Goal: Task Accomplishment & Management: Complete application form

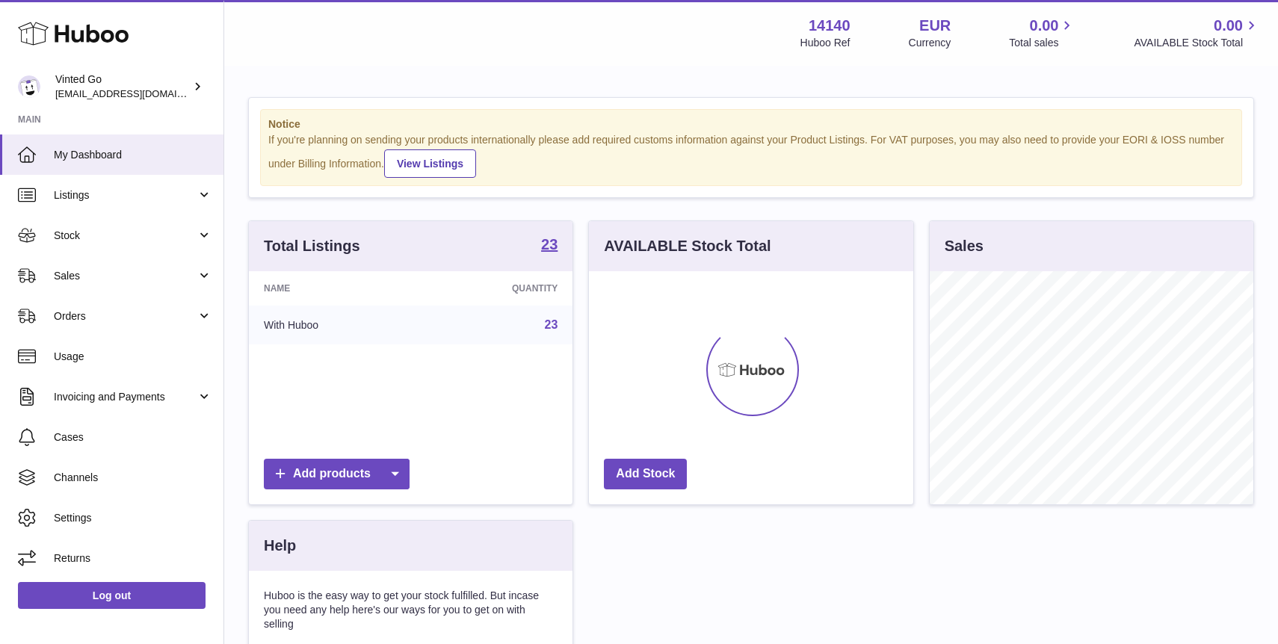
scroll to position [233, 324]
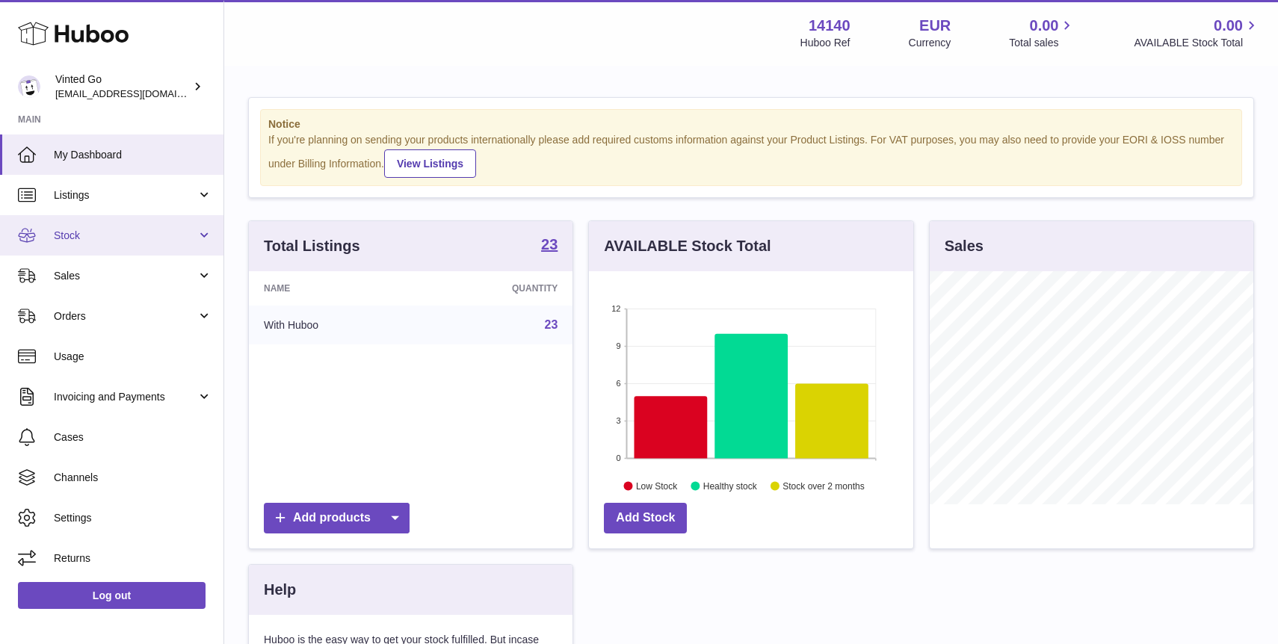
click at [103, 233] on span "Stock" at bounding box center [125, 236] width 143 height 14
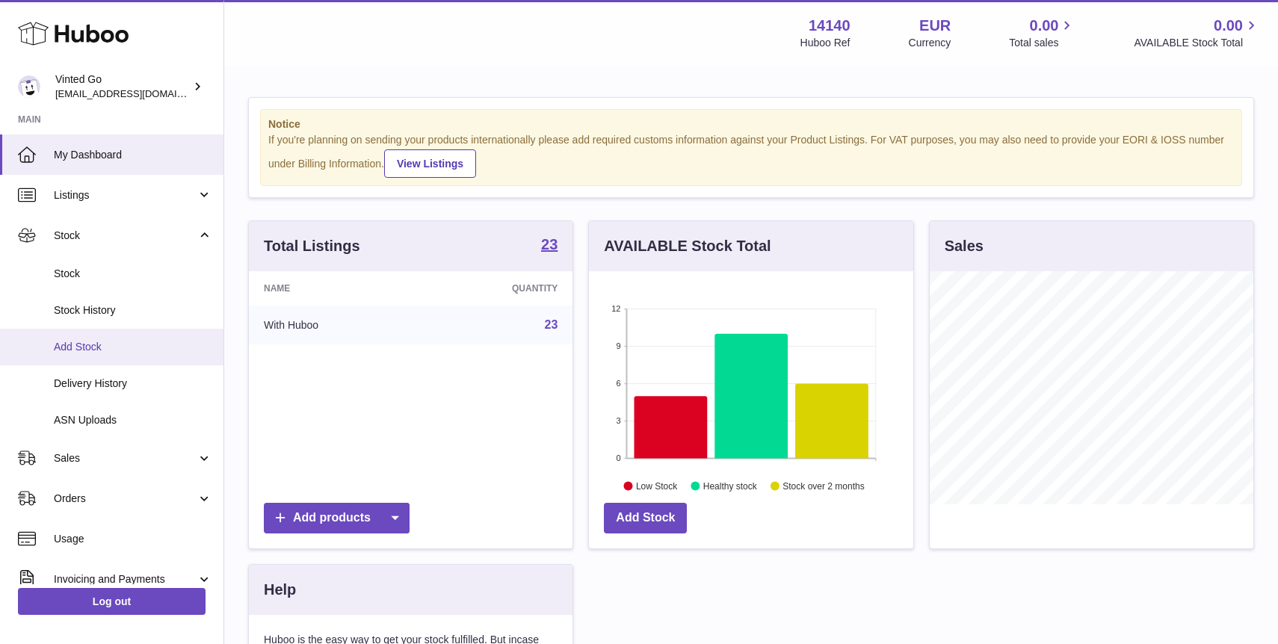
click at [128, 346] on span "Add Stock" at bounding box center [133, 347] width 158 height 14
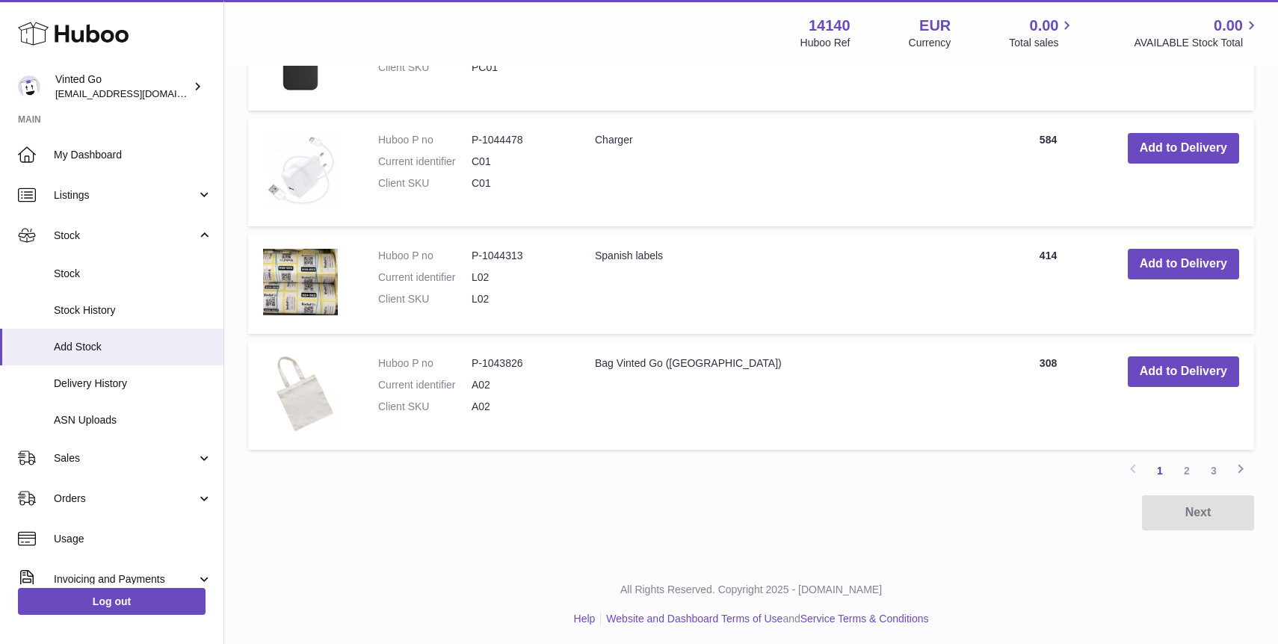
scroll to position [1121, 0]
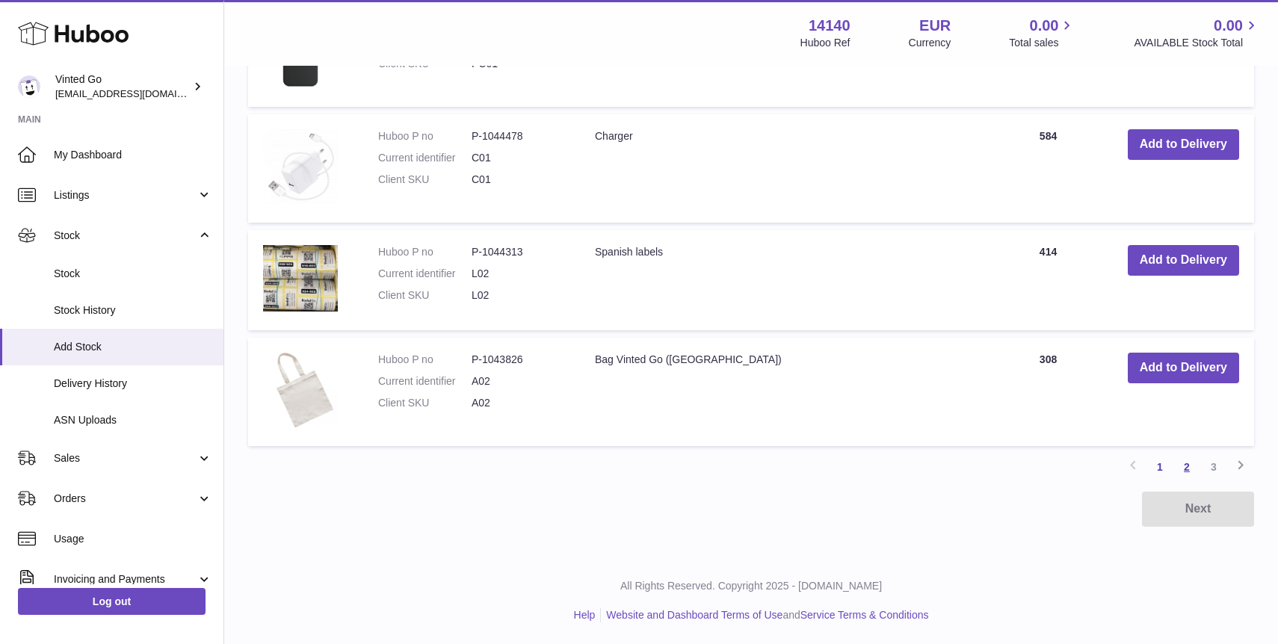
click at [1186, 465] on link "2" at bounding box center [1186, 467] width 27 height 27
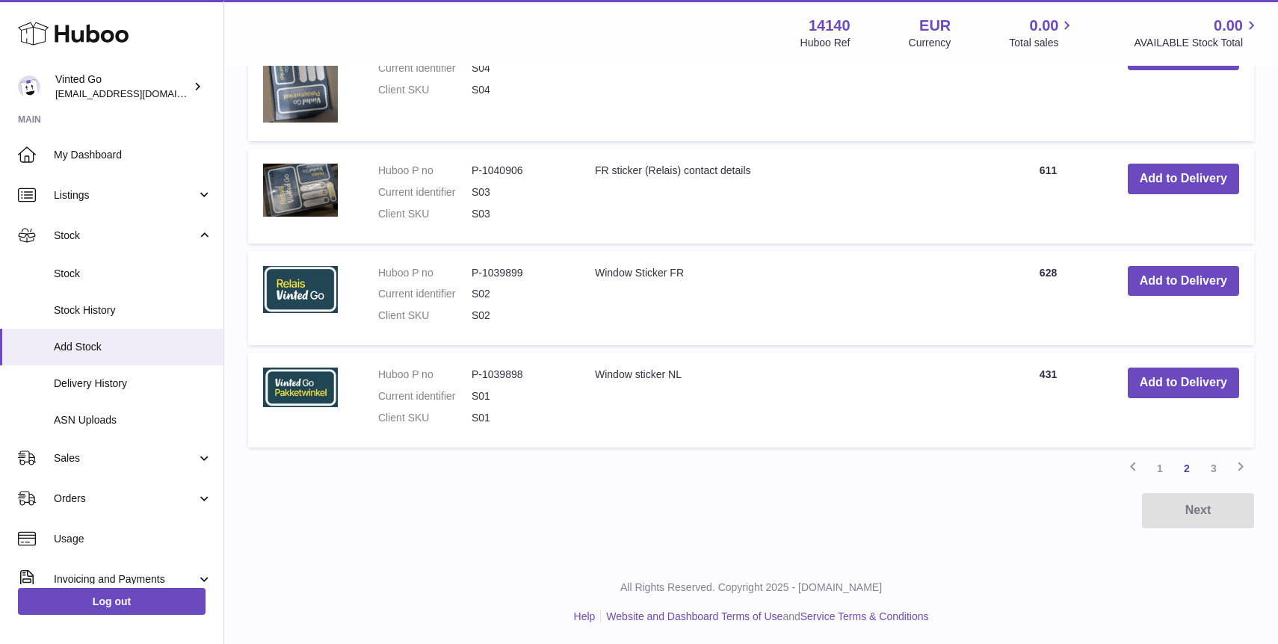
scroll to position [1134, 0]
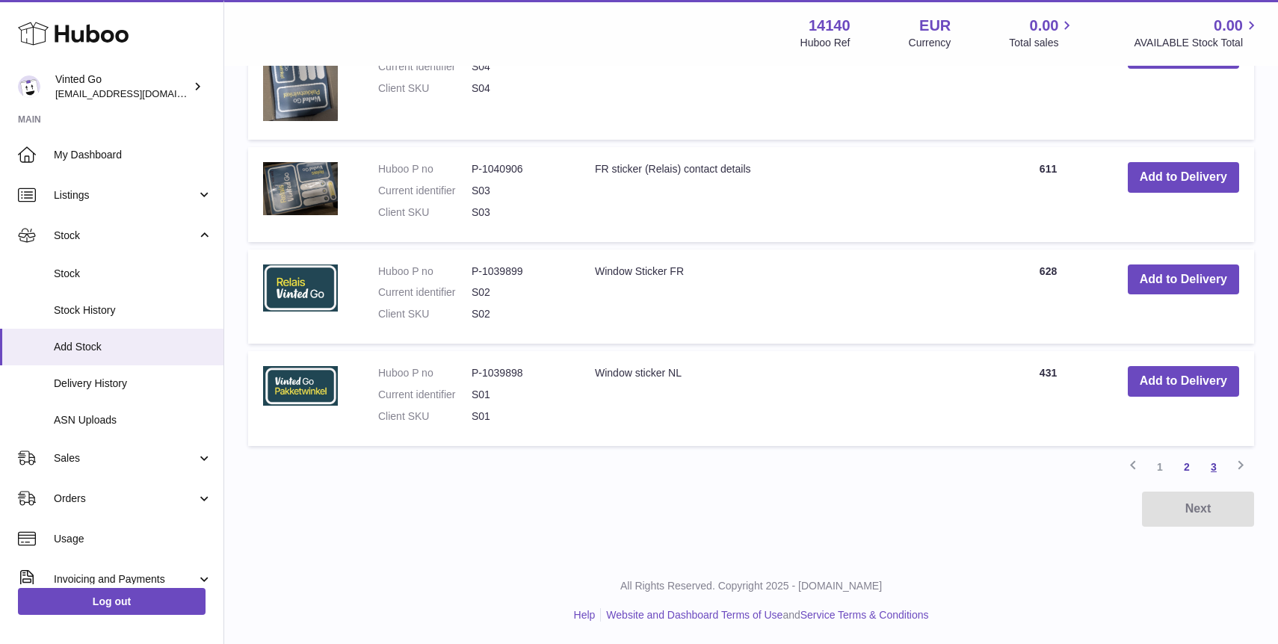
click at [1210, 465] on link "3" at bounding box center [1213, 467] width 27 height 27
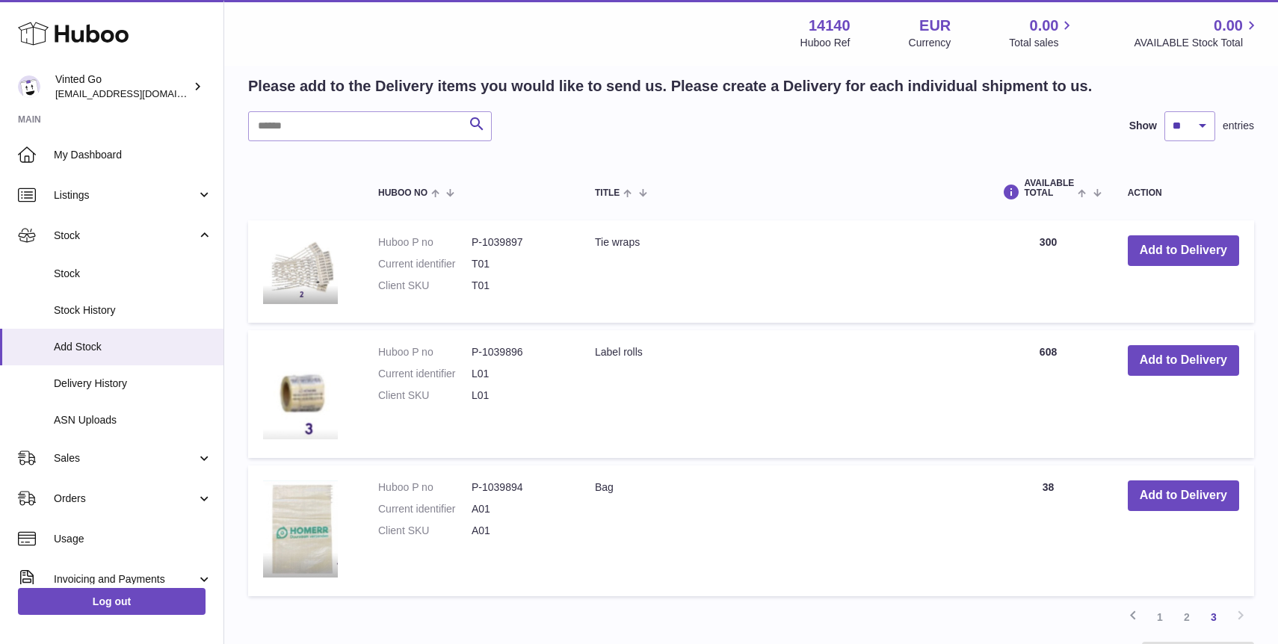
scroll to position [306, 0]
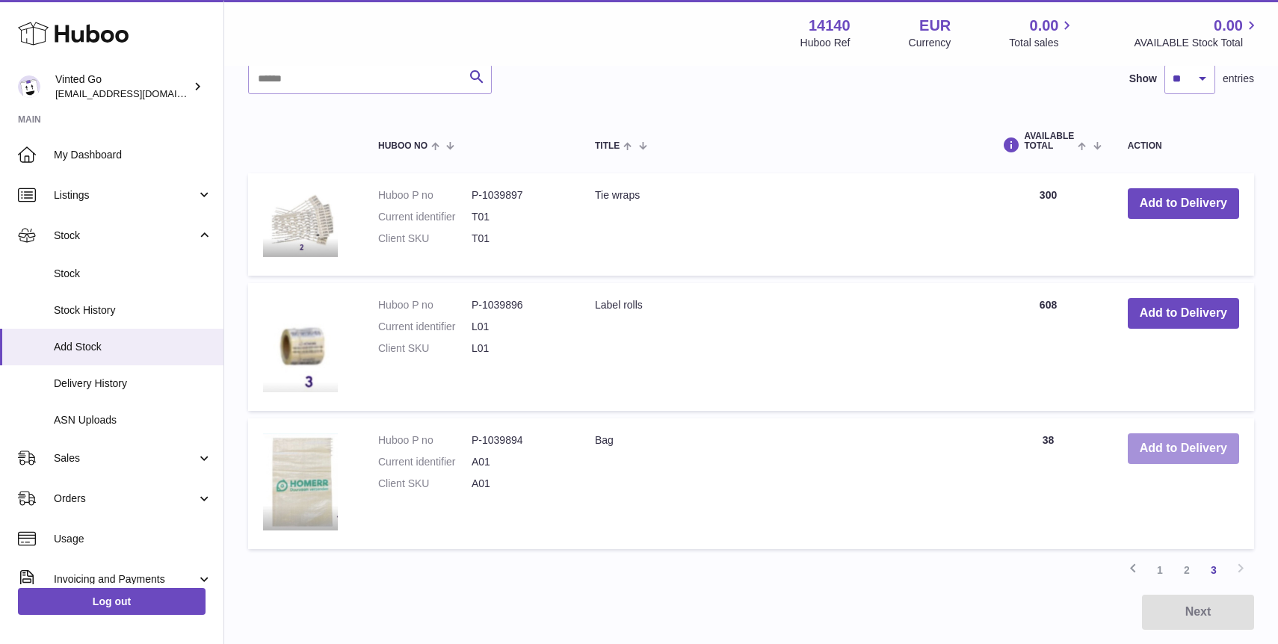
click at [1211, 448] on button "Add to Delivery" at bounding box center [1183, 448] width 111 height 31
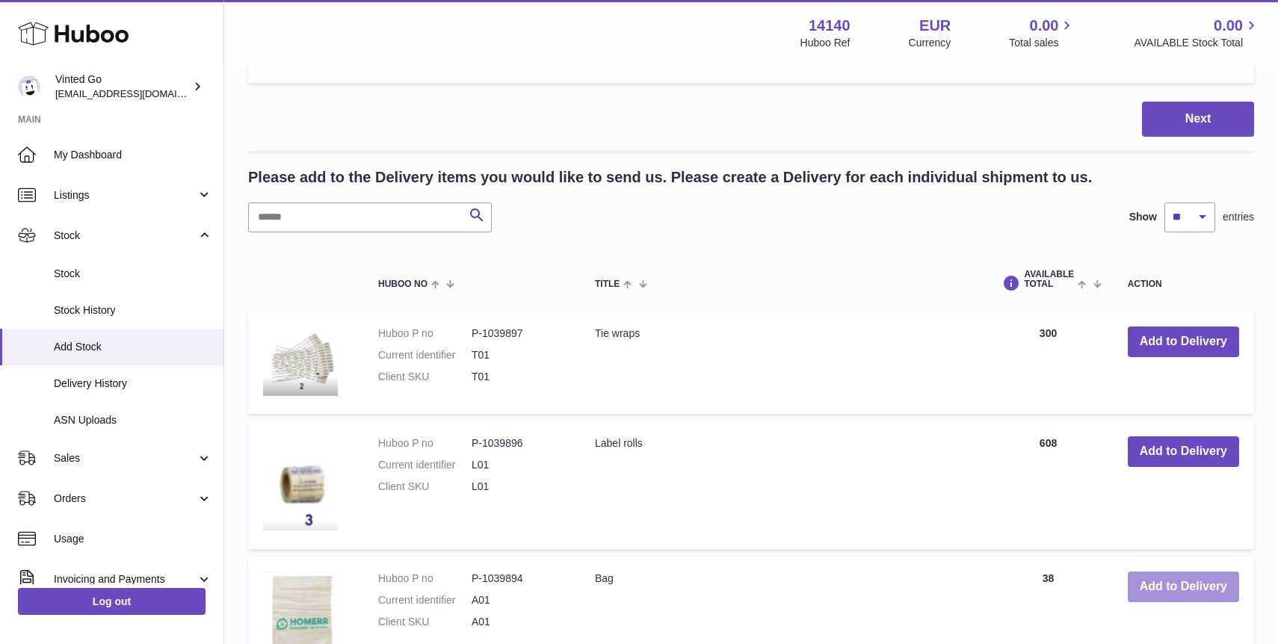
scroll to position [470, 0]
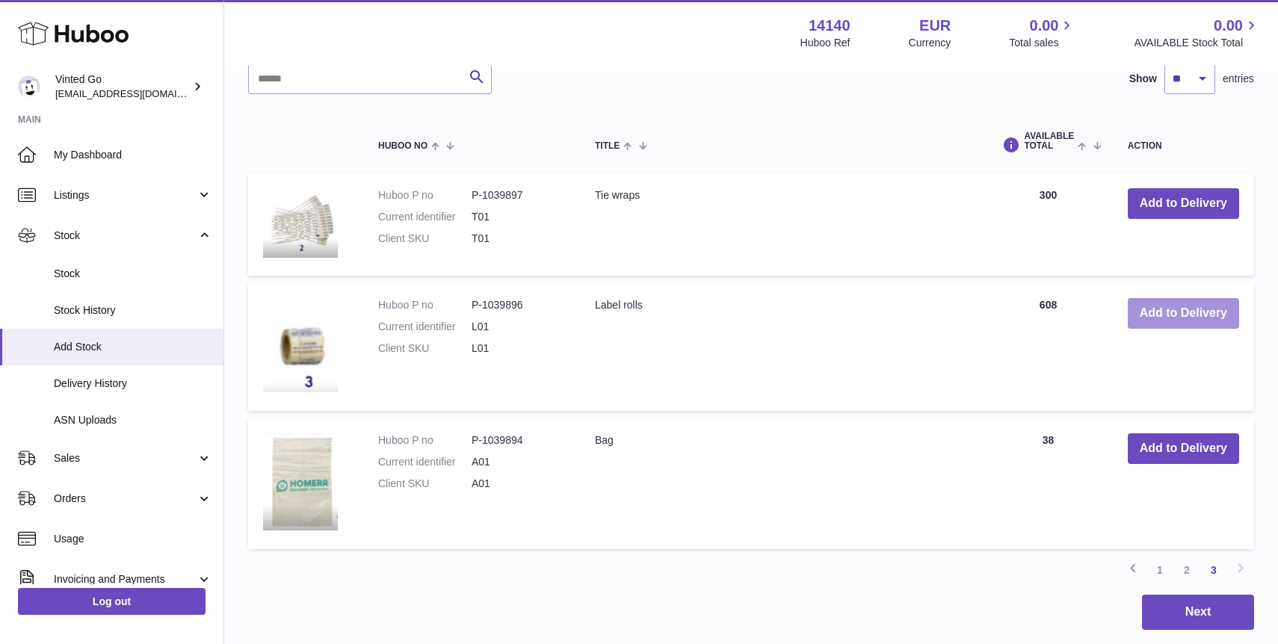
click at [1212, 312] on button "Add to Delivery" at bounding box center [1183, 313] width 111 height 31
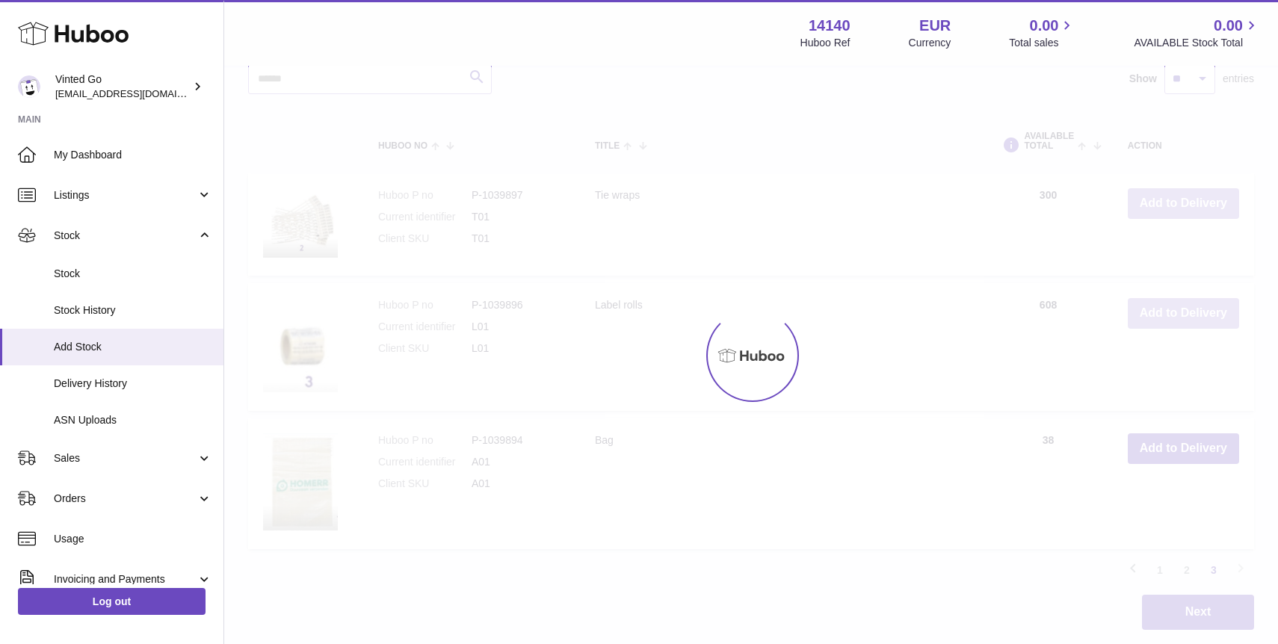
scroll to position [605, 0]
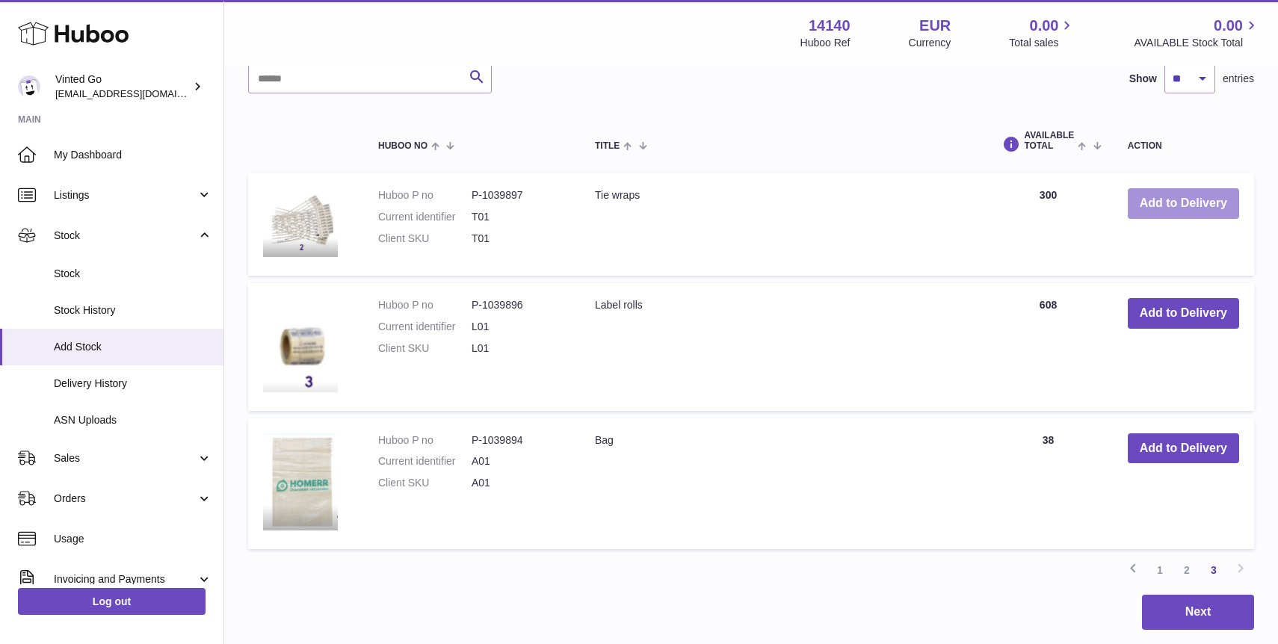
click at [1208, 206] on button "Add to Delivery" at bounding box center [1183, 203] width 111 height 31
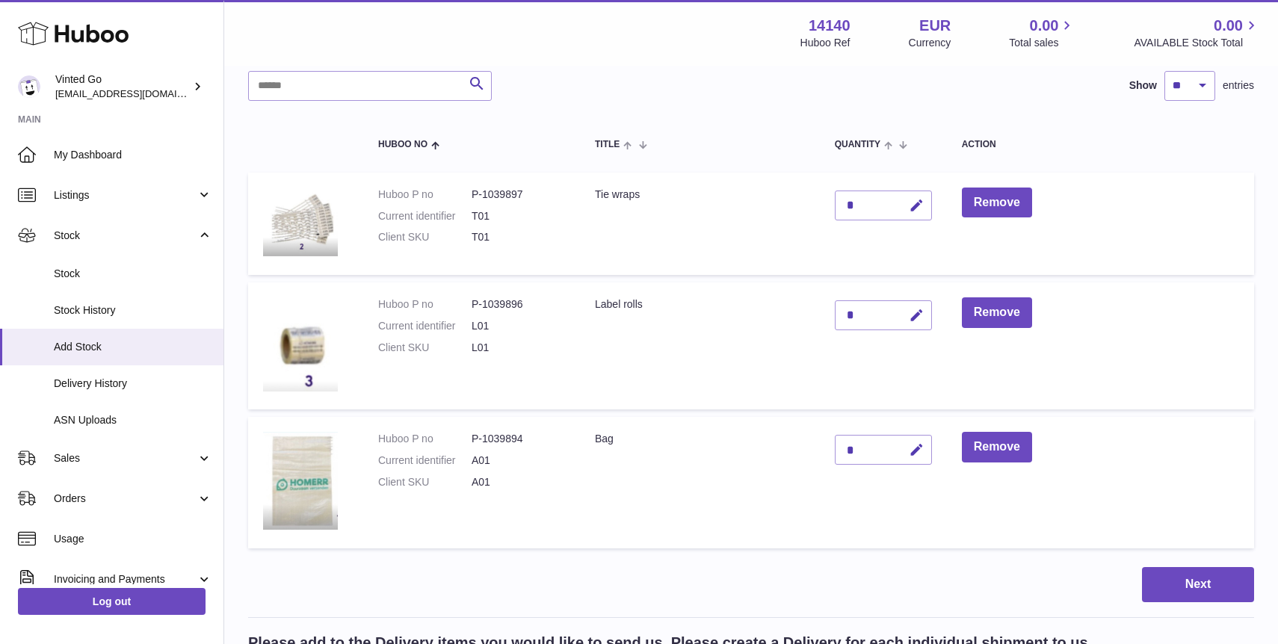
scroll to position [87, 0]
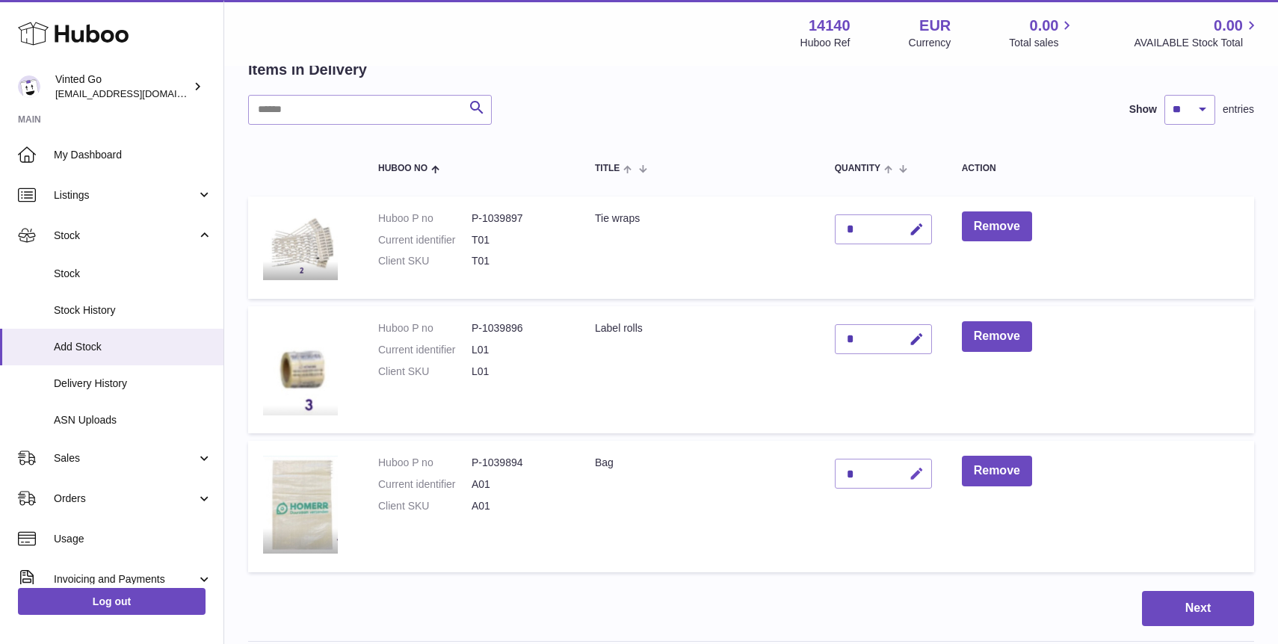
click at [910, 472] on icon "button" at bounding box center [917, 474] width 16 height 16
type input "****"
click at [921, 471] on icon "submit" at bounding box center [916, 473] width 13 height 13
click at [875, 343] on div "*" at bounding box center [883, 339] width 97 height 30
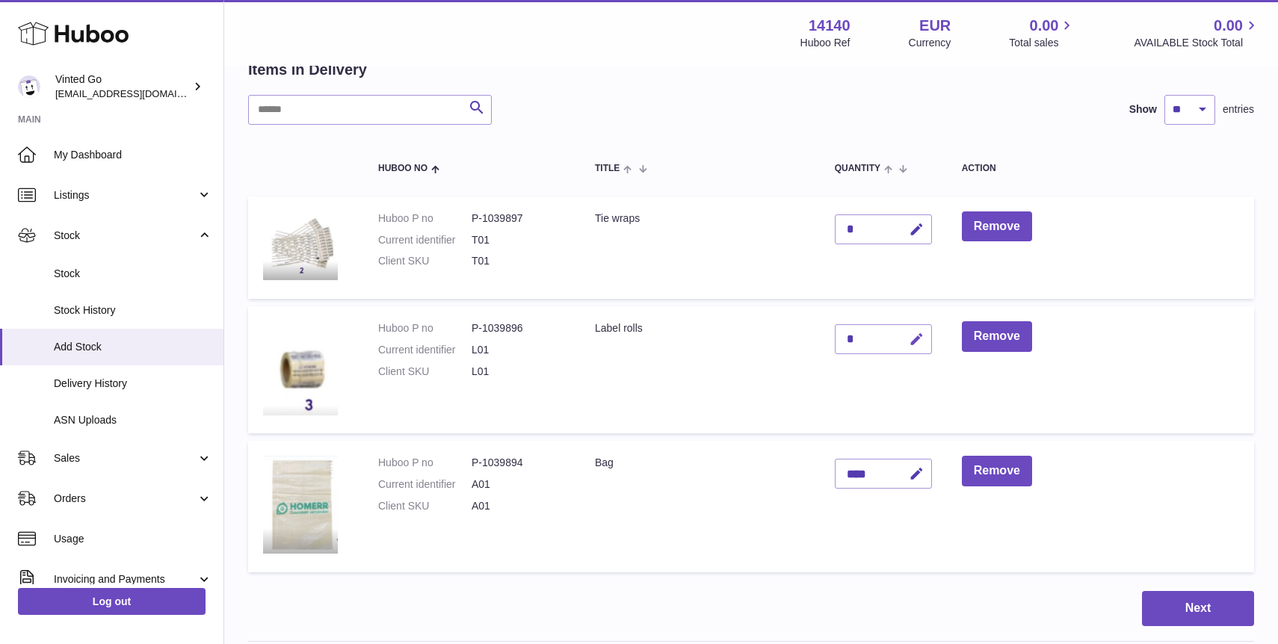
click at [922, 337] on icon "button" at bounding box center [917, 340] width 16 height 16
type input "***"
click at [860, 237] on div "*" at bounding box center [883, 229] width 97 height 30
click at [870, 226] on div "*" at bounding box center [883, 229] width 97 height 30
click at [905, 226] on button "button" at bounding box center [914, 229] width 35 height 31
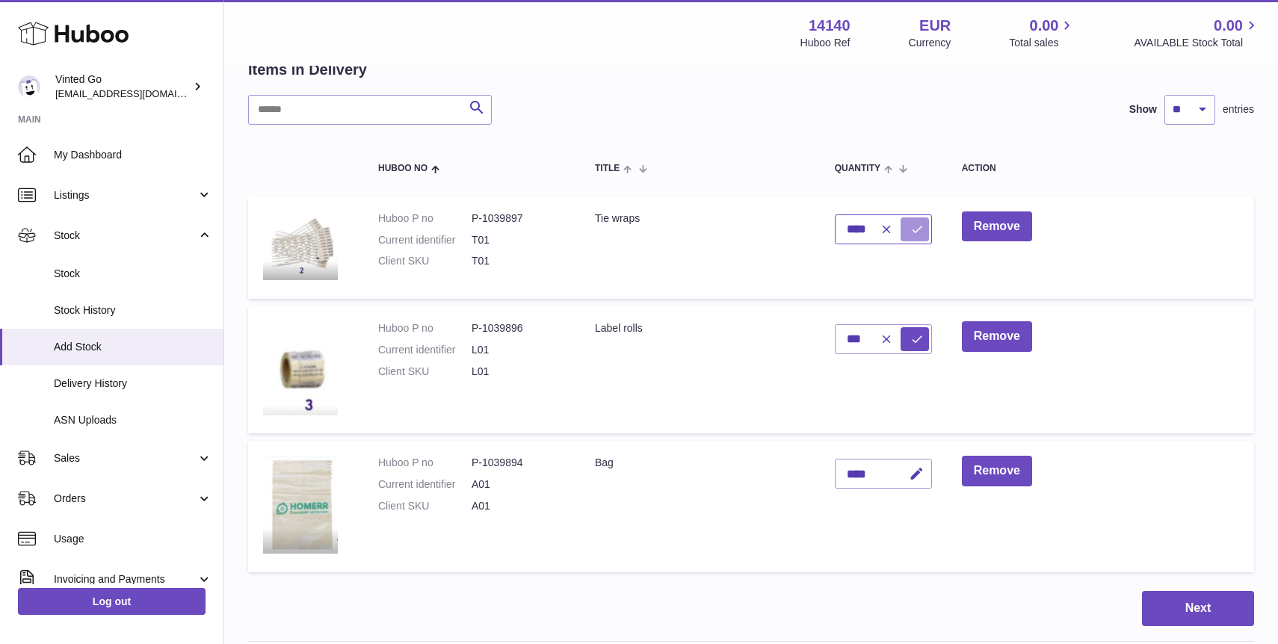
type input "****"
click at [910, 230] on button "submit" at bounding box center [915, 229] width 28 height 24
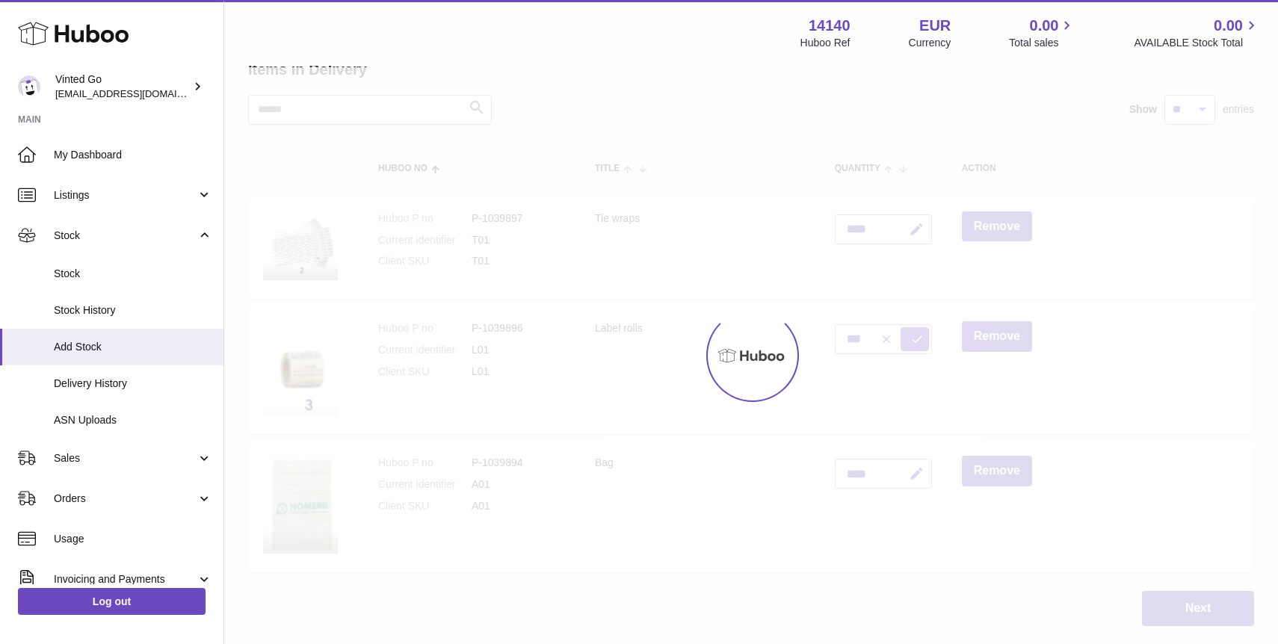
type input "*"
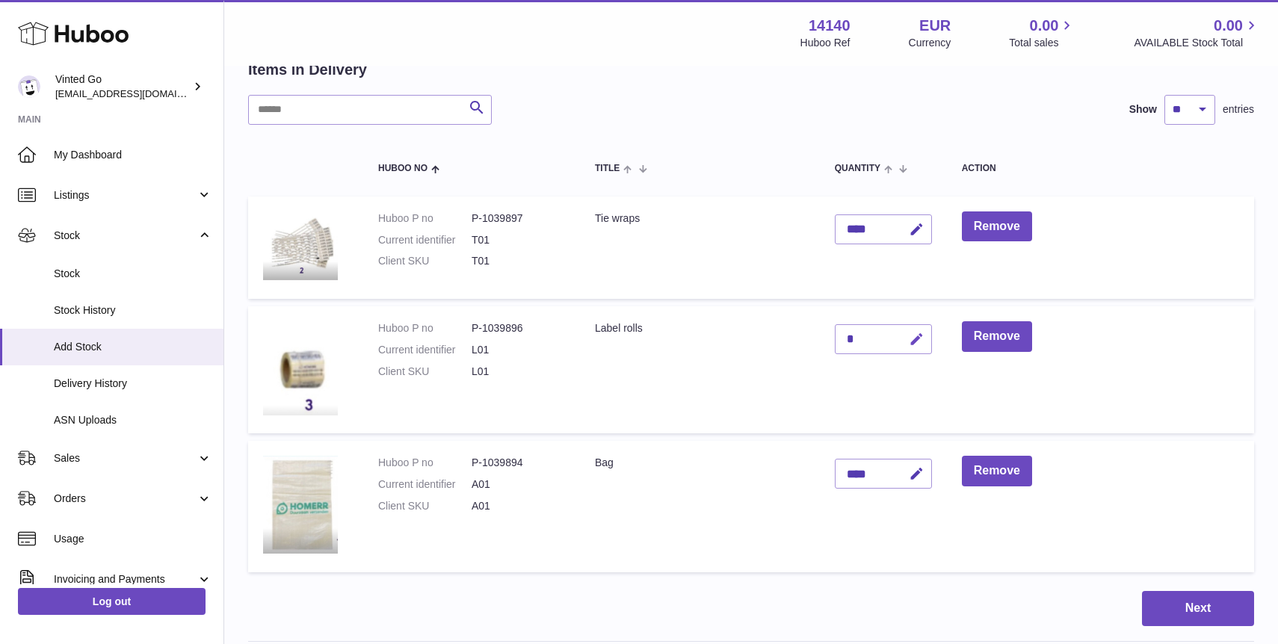
click at [925, 347] on button "button" at bounding box center [914, 339] width 35 height 31
type input "***"
click at [924, 332] on button "submit" at bounding box center [915, 339] width 28 height 24
click at [1210, 614] on button "Next" at bounding box center [1198, 608] width 112 height 35
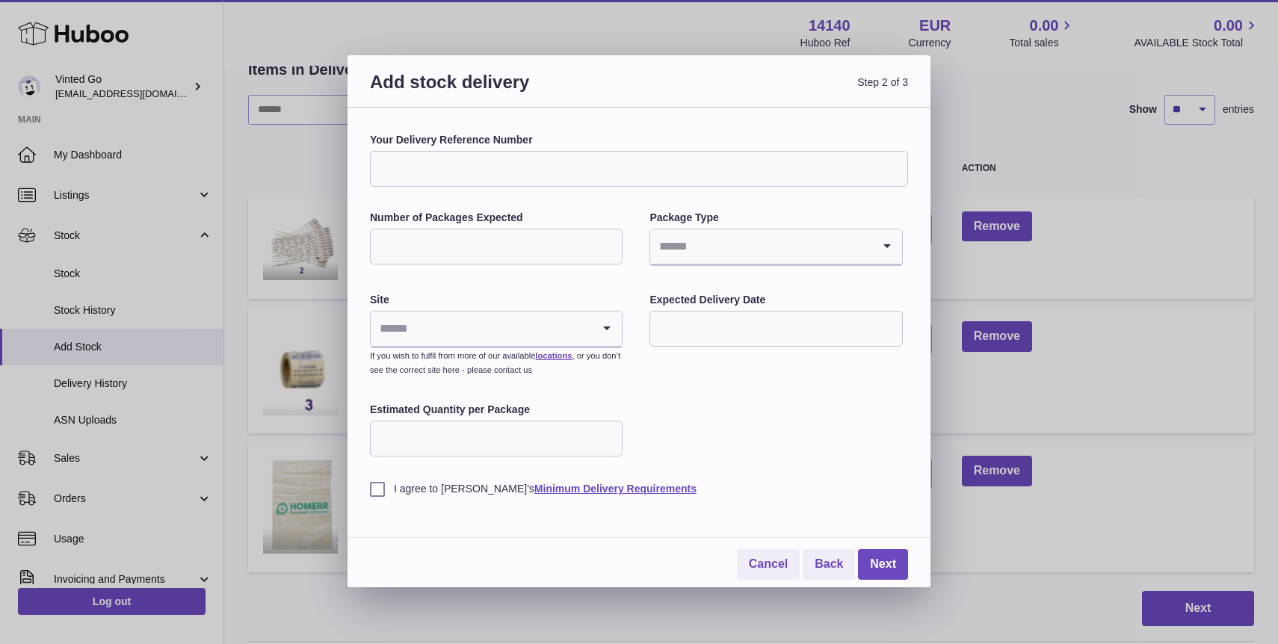
click at [680, 168] on input "Your Delivery Reference Number" at bounding box center [639, 169] width 538 height 36
type input "********"
click at [459, 244] on input "Number of Packages Expected" at bounding box center [496, 247] width 253 height 36
type input "*"
click at [738, 251] on input "Search for option" at bounding box center [760, 246] width 221 height 34
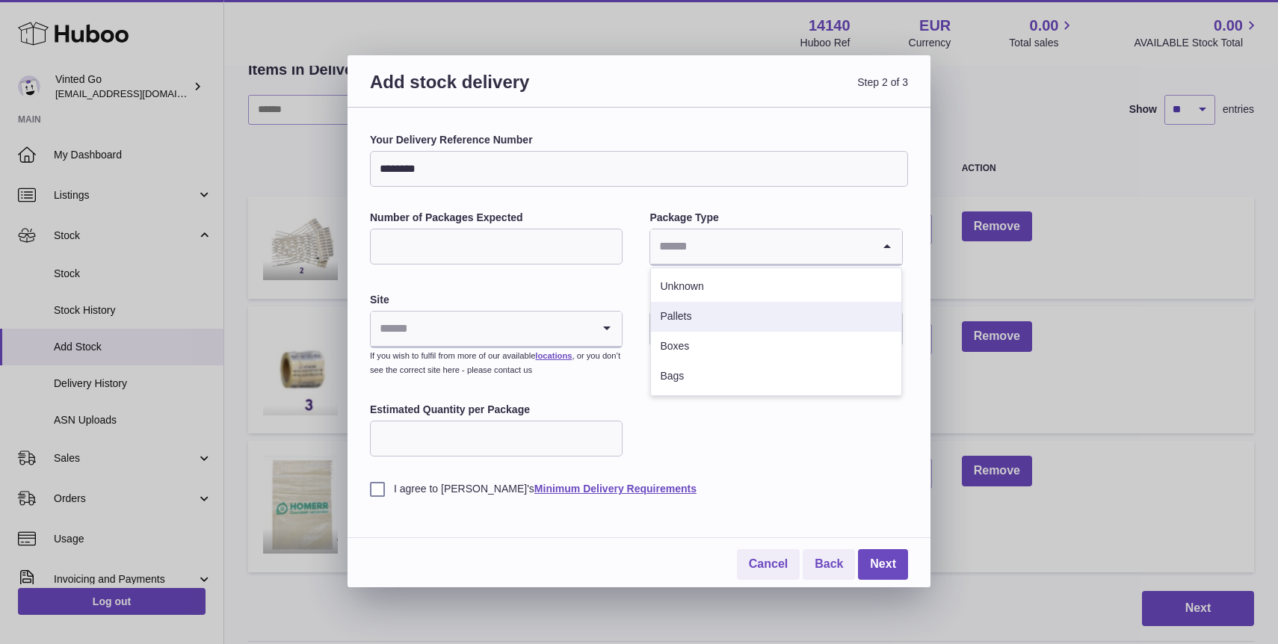
click at [729, 311] on li "Pallets" at bounding box center [776, 317] width 250 height 30
click at [478, 324] on input "Search for option" at bounding box center [481, 329] width 221 height 34
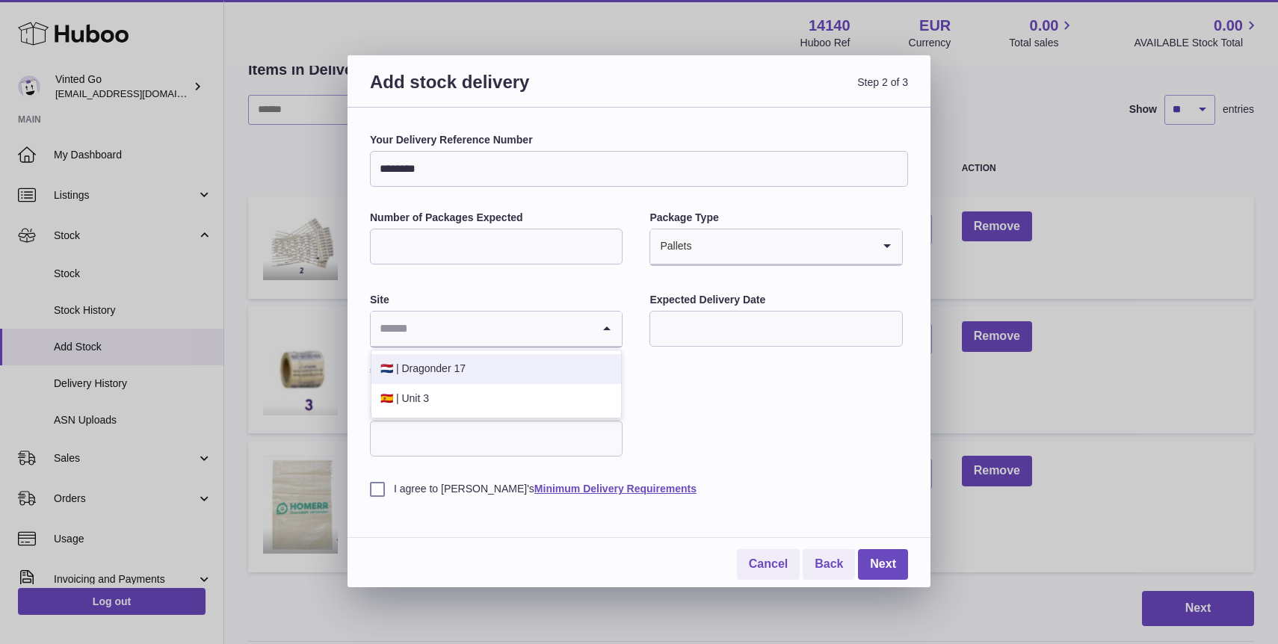
click at [475, 377] on li "🇳🇱 | Dragonder 17" at bounding box center [496, 369] width 250 height 30
click at [815, 336] on input "text" at bounding box center [775, 329] width 253 height 36
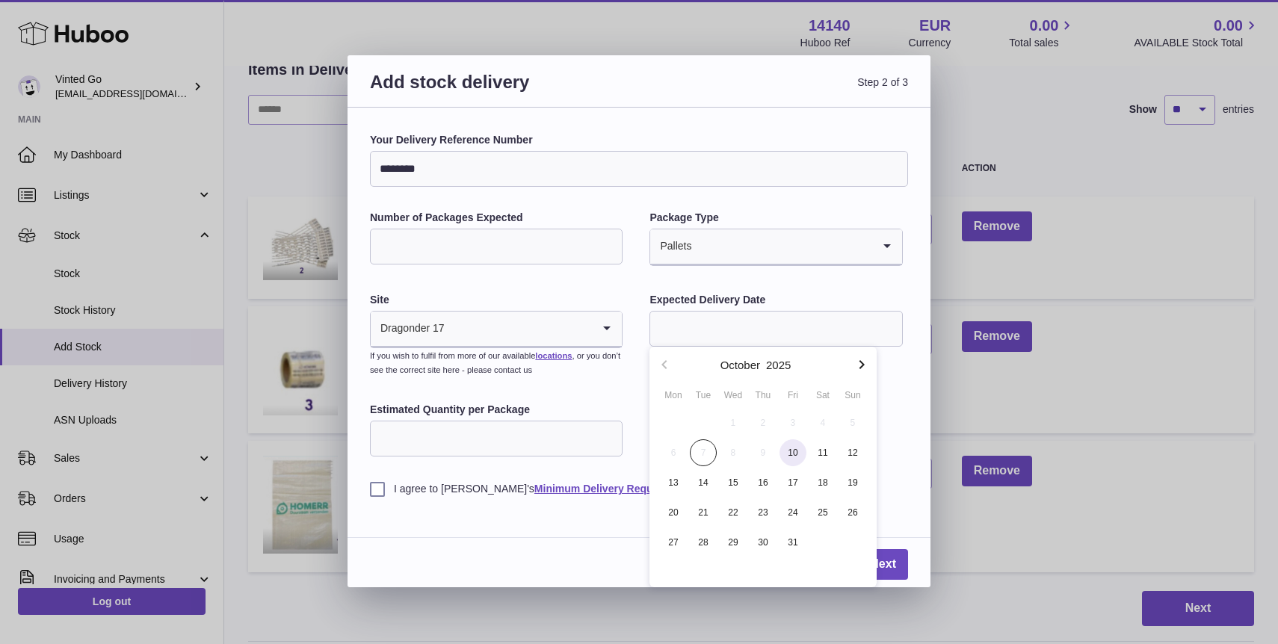
click at [790, 451] on span "10" at bounding box center [792, 452] width 27 height 27
type input "**********"
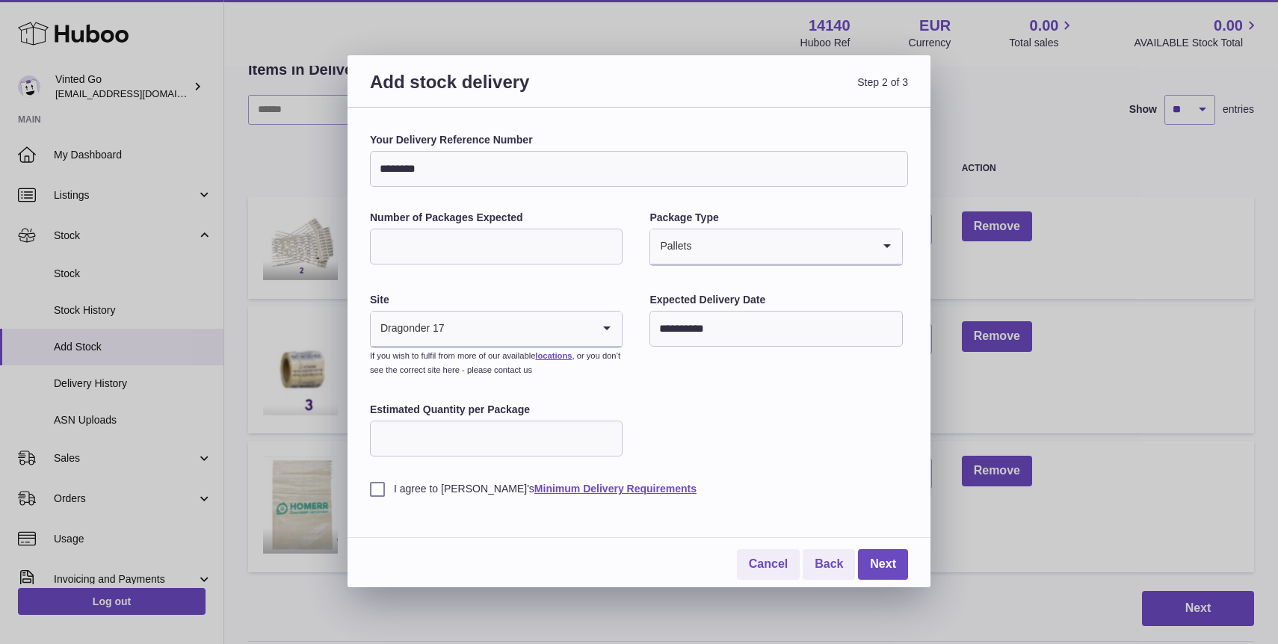
click at [851, 442] on div "**********" at bounding box center [639, 314] width 538 height 363
click at [887, 553] on link "Next" at bounding box center [883, 564] width 50 height 31
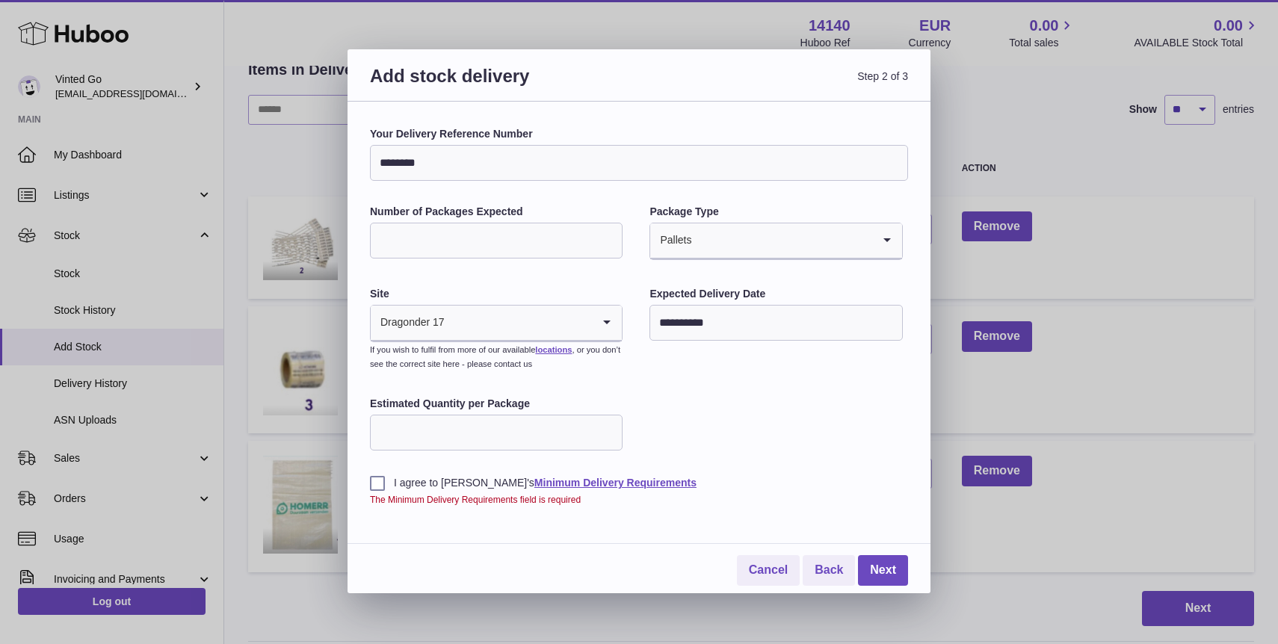
click at [377, 471] on div "I agree to Huboo's Minimum Delivery Requirements The Minimum Delivery Requireme…" at bounding box center [639, 480] width 538 height 52
click at [377, 486] on label "I agree to Huboo's Minimum Delivery Requirements" at bounding box center [639, 483] width 538 height 14
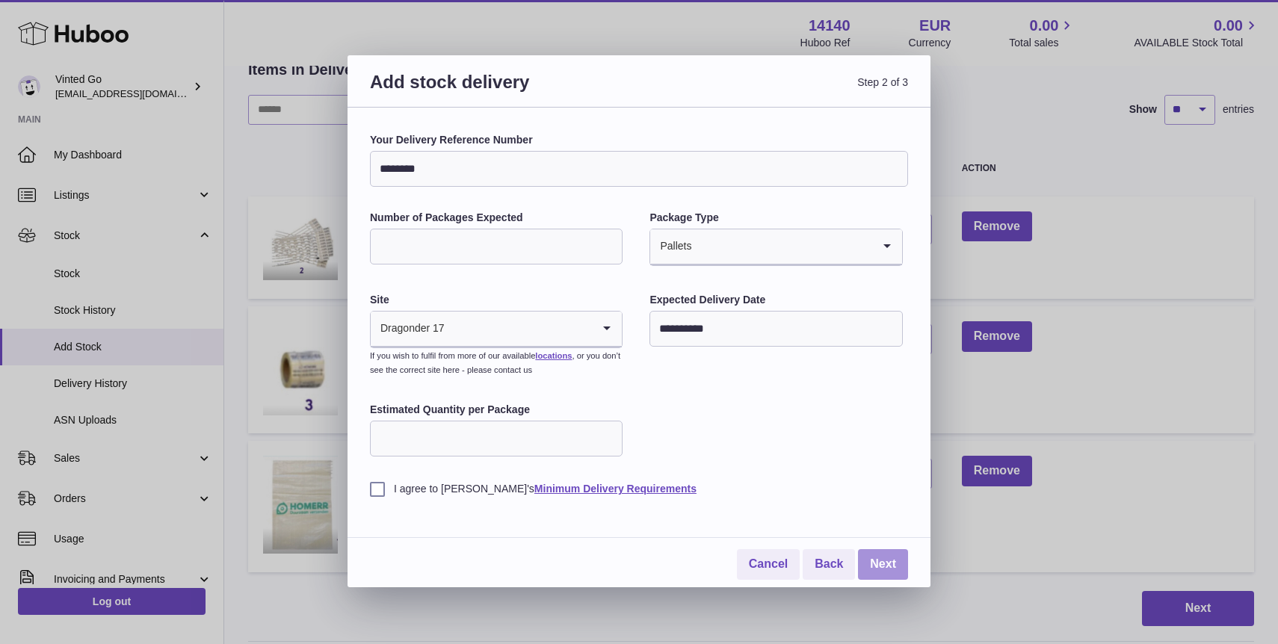
click at [871, 559] on link "Next" at bounding box center [883, 564] width 50 height 31
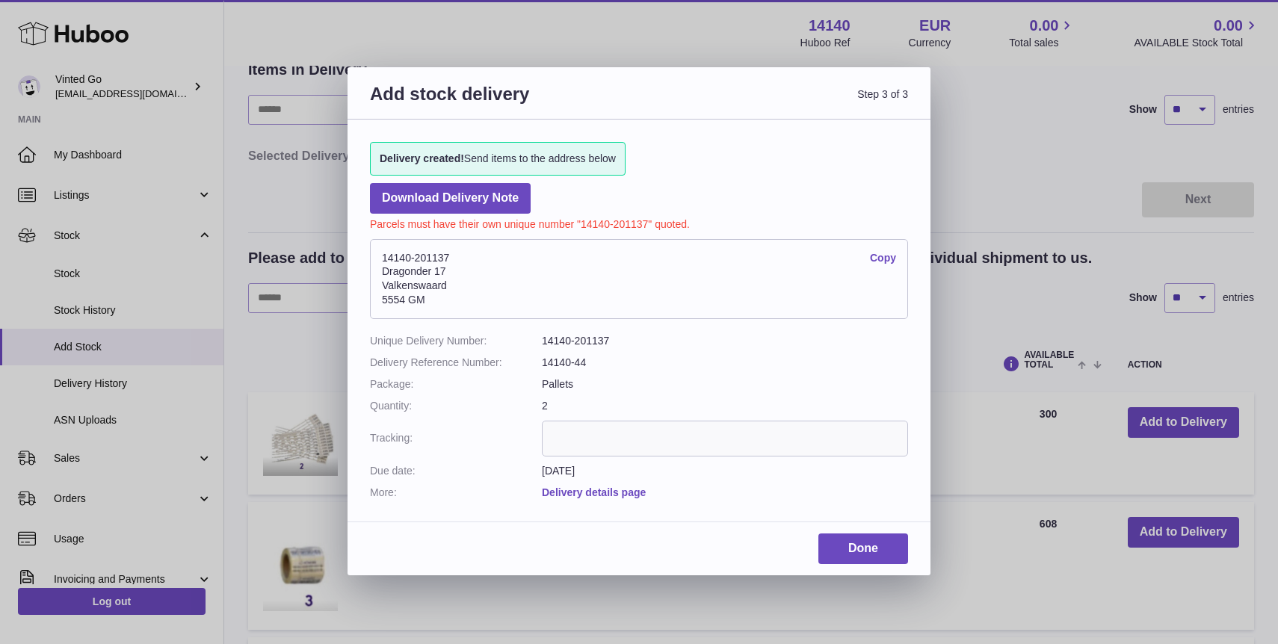
click at [579, 498] on link "Delivery details page" at bounding box center [594, 492] width 104 height 12
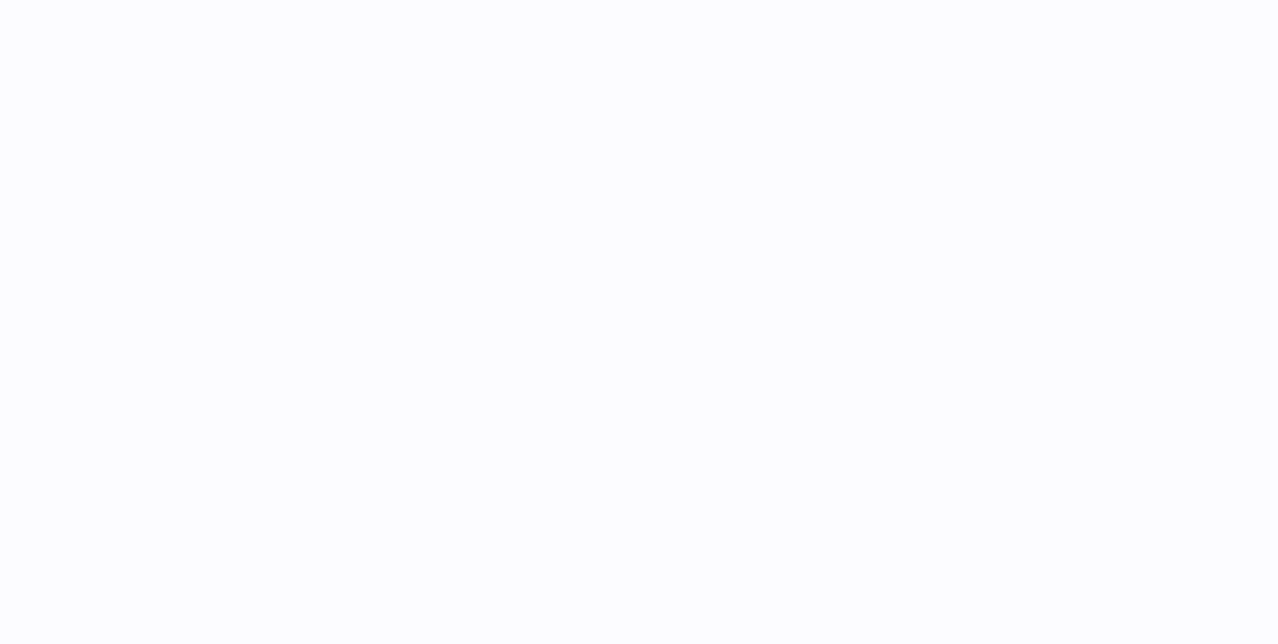
click at [576, 493] on div at bounding box center [751, 322] width 1054 height 644
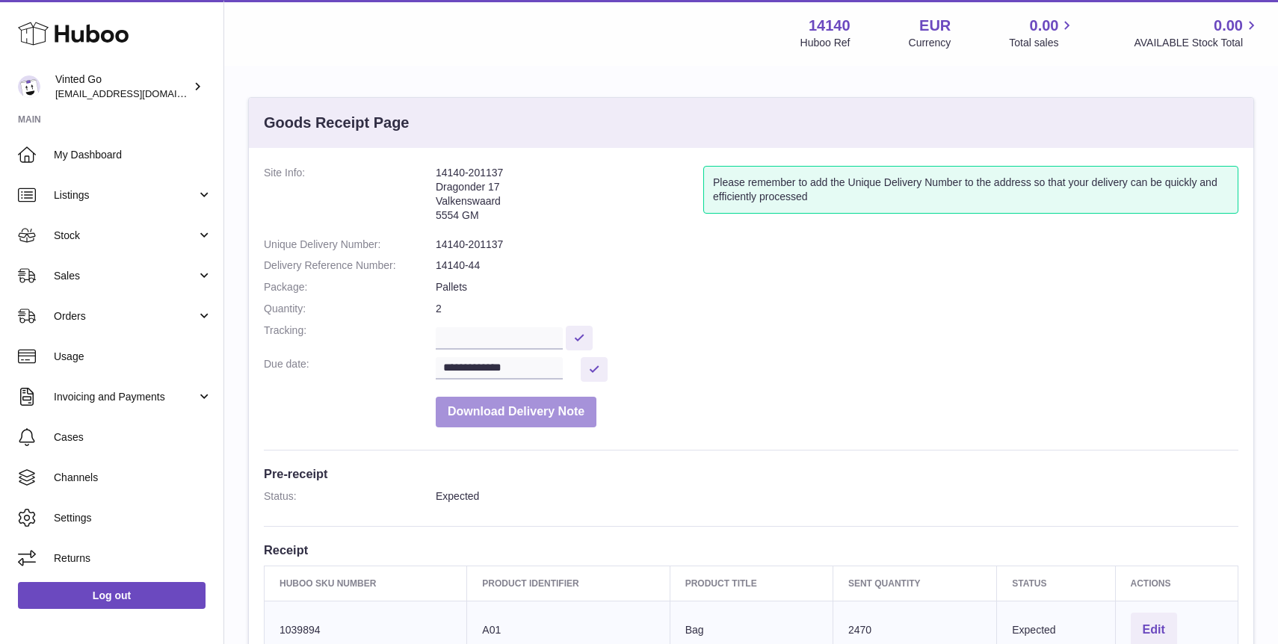
click at [529, 407] on button "Download Delivery Note" at bounding box center [516, 412] width 161 height 31
